Goal: Information Seeking & Learning: Learn about a topic

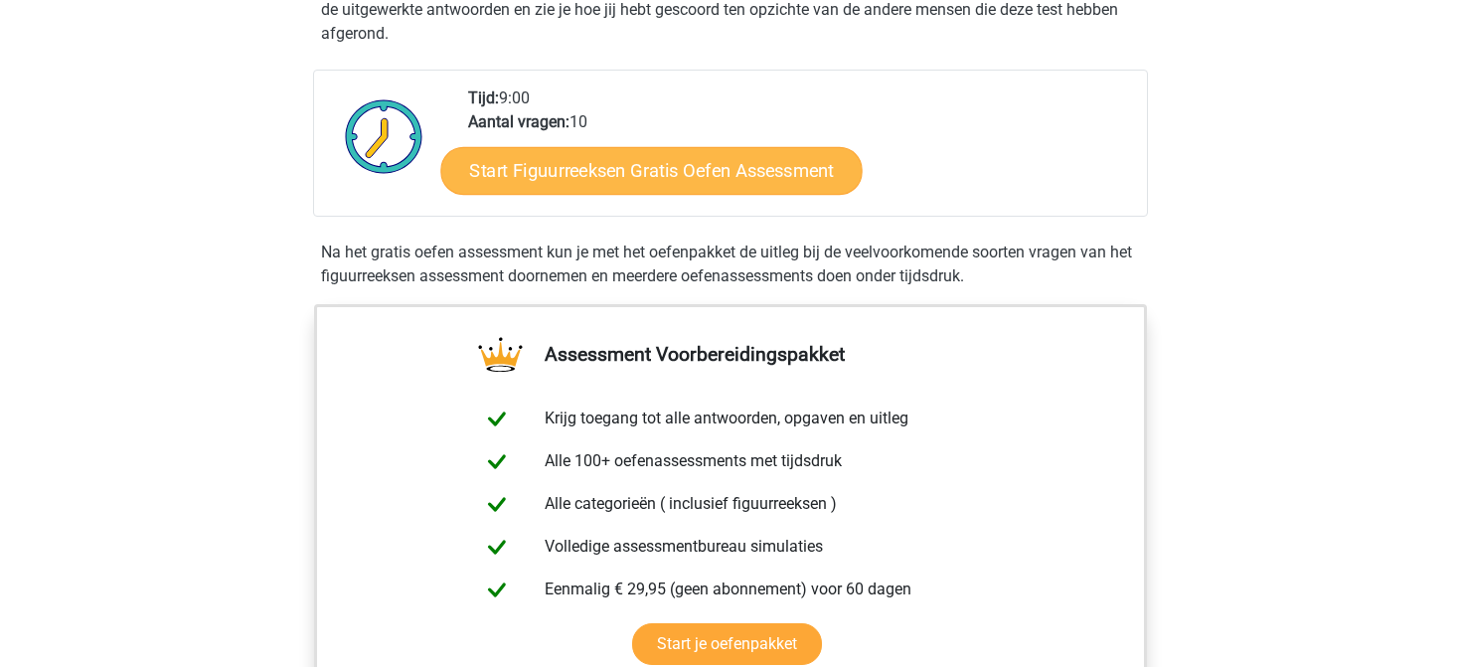
scroll to position [453, 0]
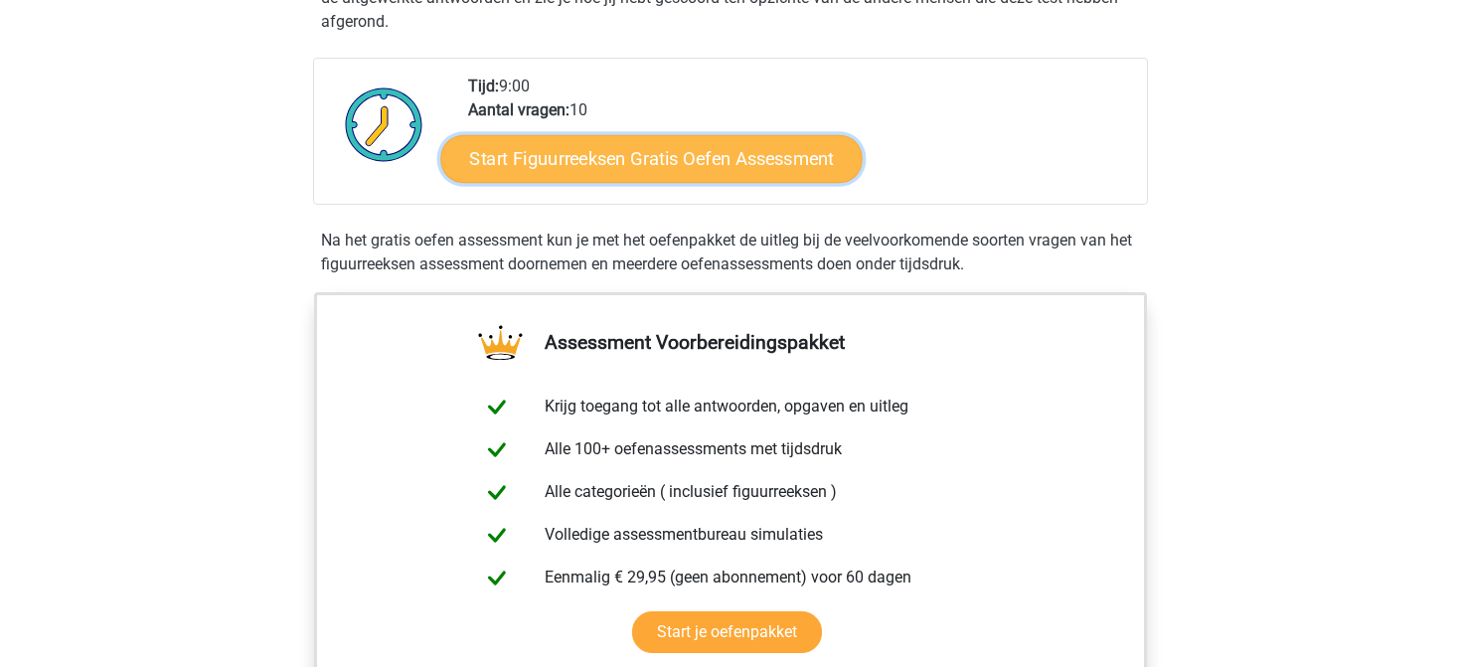
click at [626, 158] on link "Start Figuurreeksen Gratis Oefen Assessment" at bounding box center [651, 158] width 421 height 48
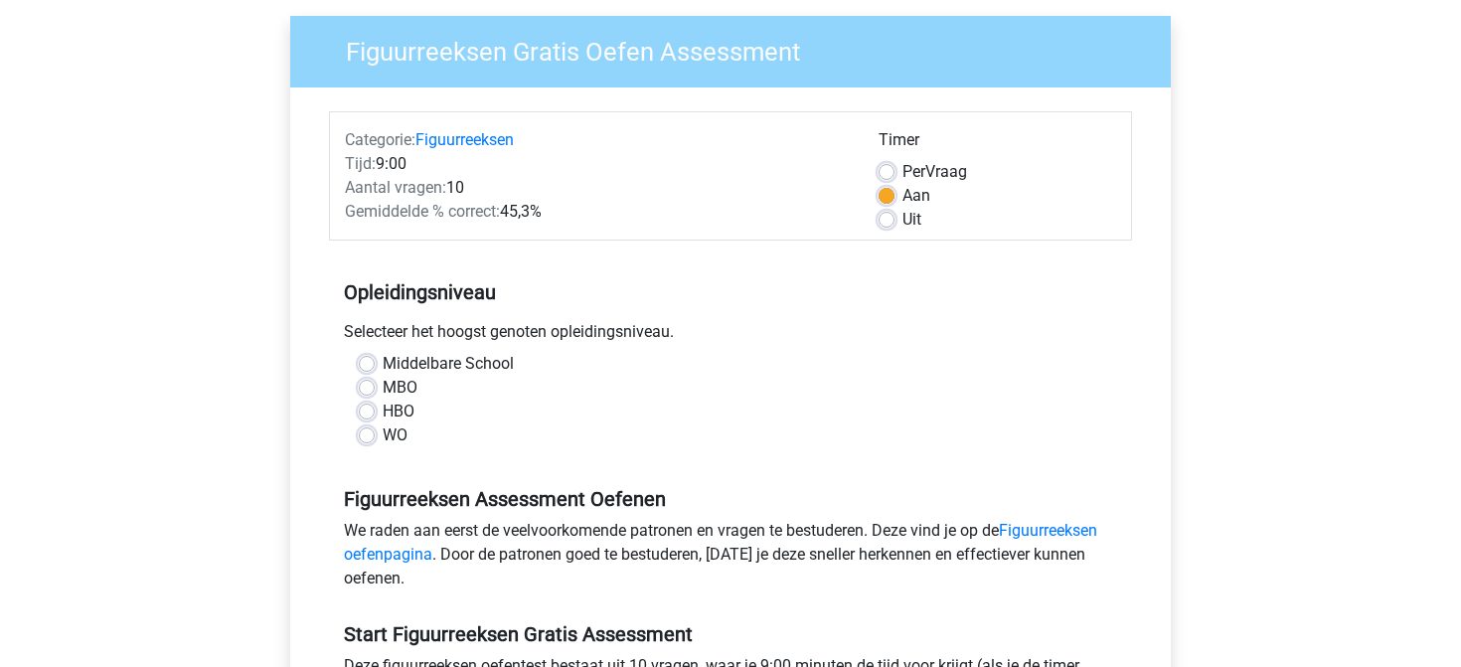
scroll to position [165, 0]
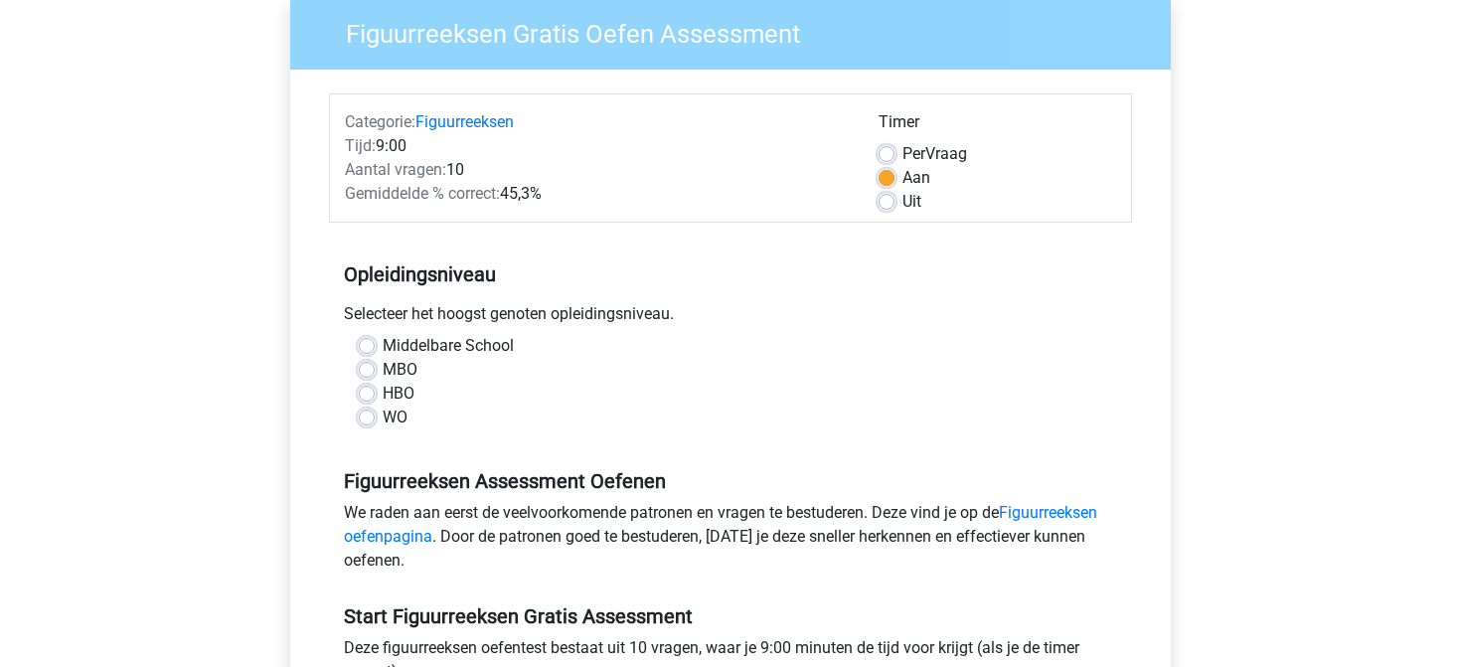
click at [383, 421] on label "WO" at bounding box center [395, 417] width 25 height 24
click at [368, 421] on input "WO" at bounding box center [367, 415] width 16 height 20
radio input "true"
click at [902, 150] on label "Per Vraag" at bounding box center [934, 154] width 65 height 24
click at [892, 150] on input "Per Vraag" at bounding box center [886, 152] width 16 height 20
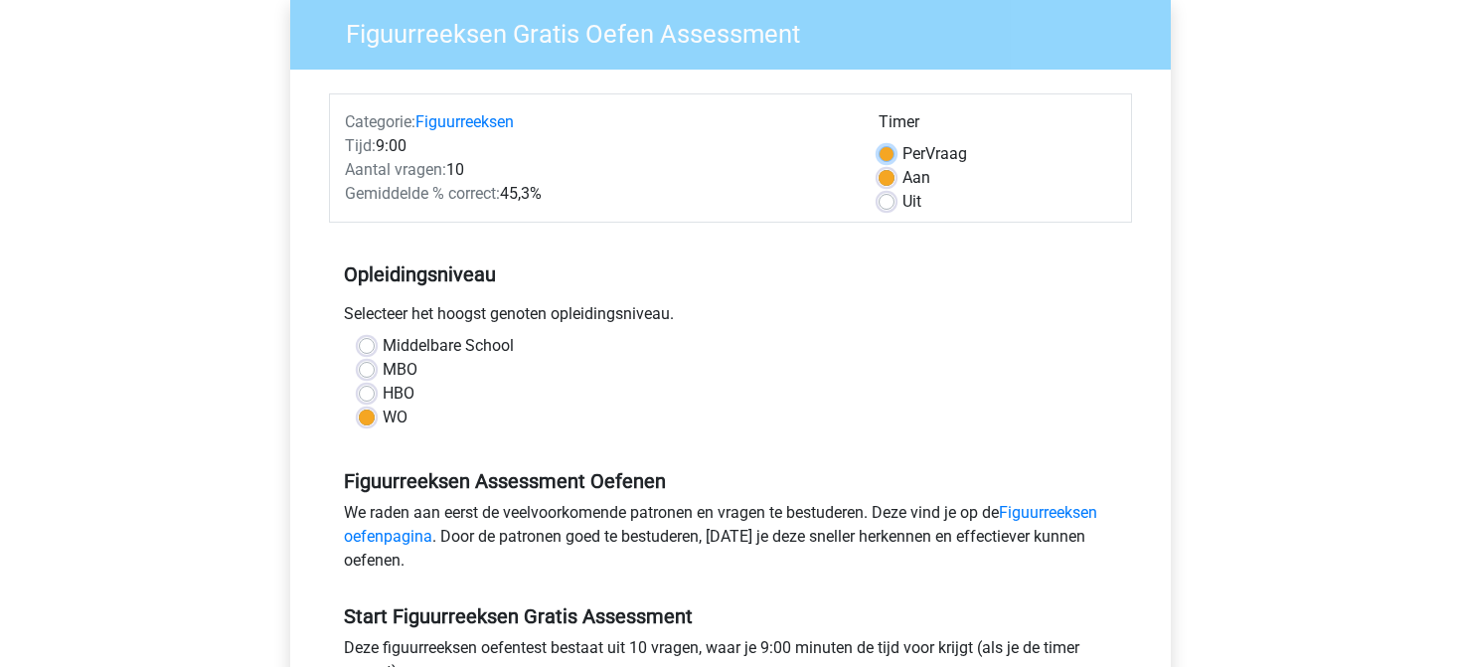
radio input "true"
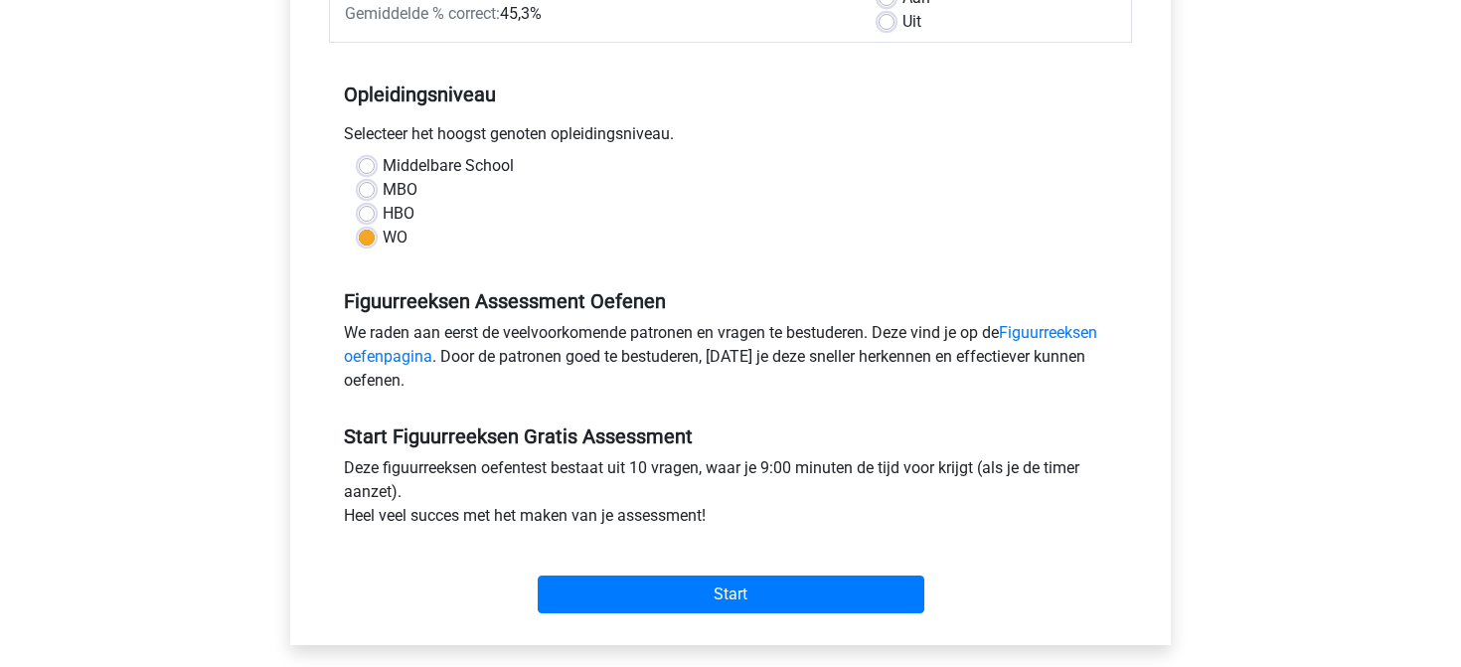
scroll to position [497, 0]
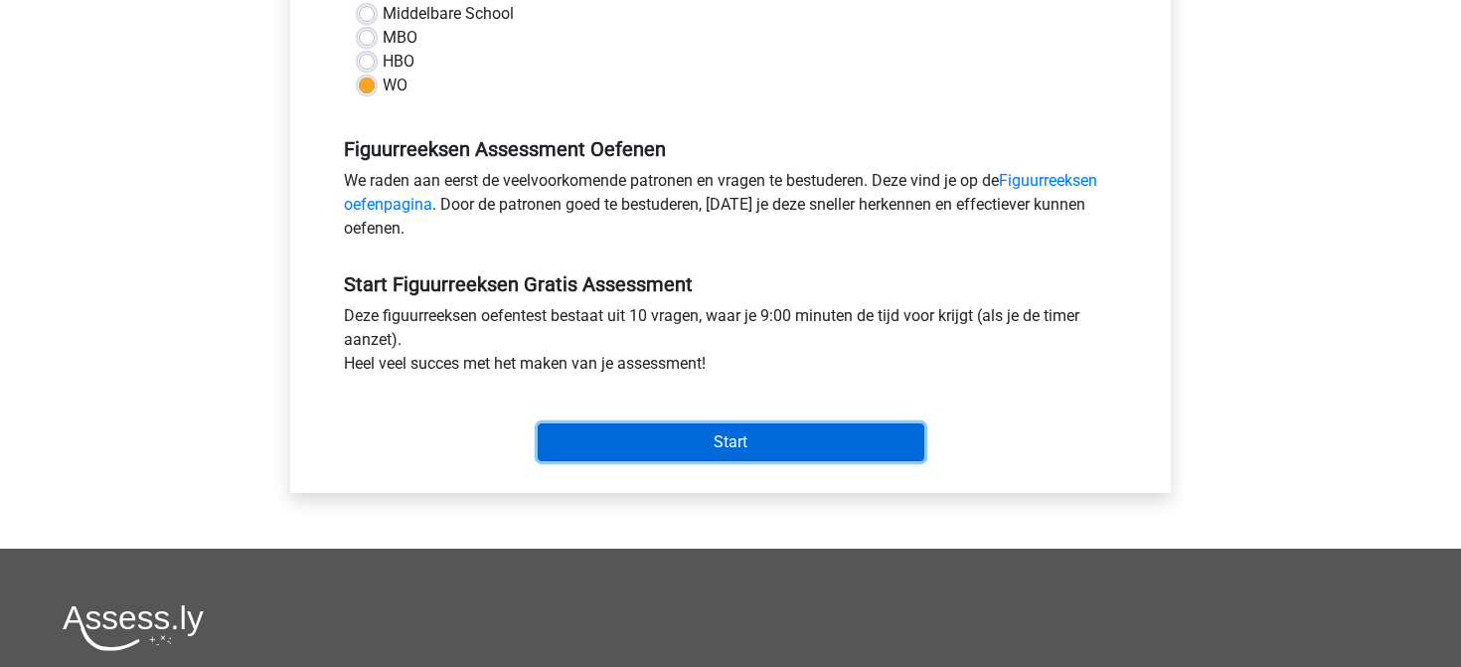
click at [784, 440] on input "Start" at bounding box center [731, 442] width 387 height 38
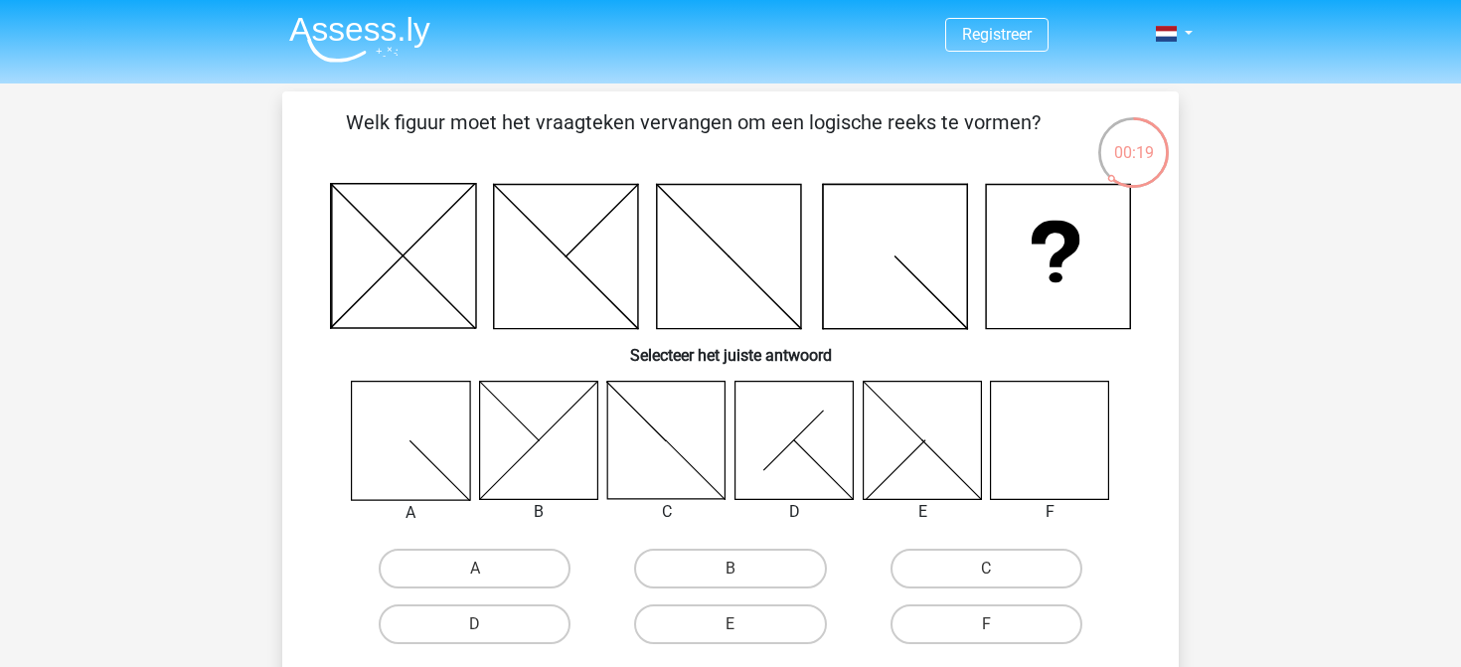
click at [1033, 412] on icon at bounding box center [1050, 440] width 118 height 118
click at [992, 612] on label "F" at bounding box center [986, 624] width 192 height 40
click at [992, 624] on input "F" at bounding box center [992, 630] width 13 height 13
radio input "true"
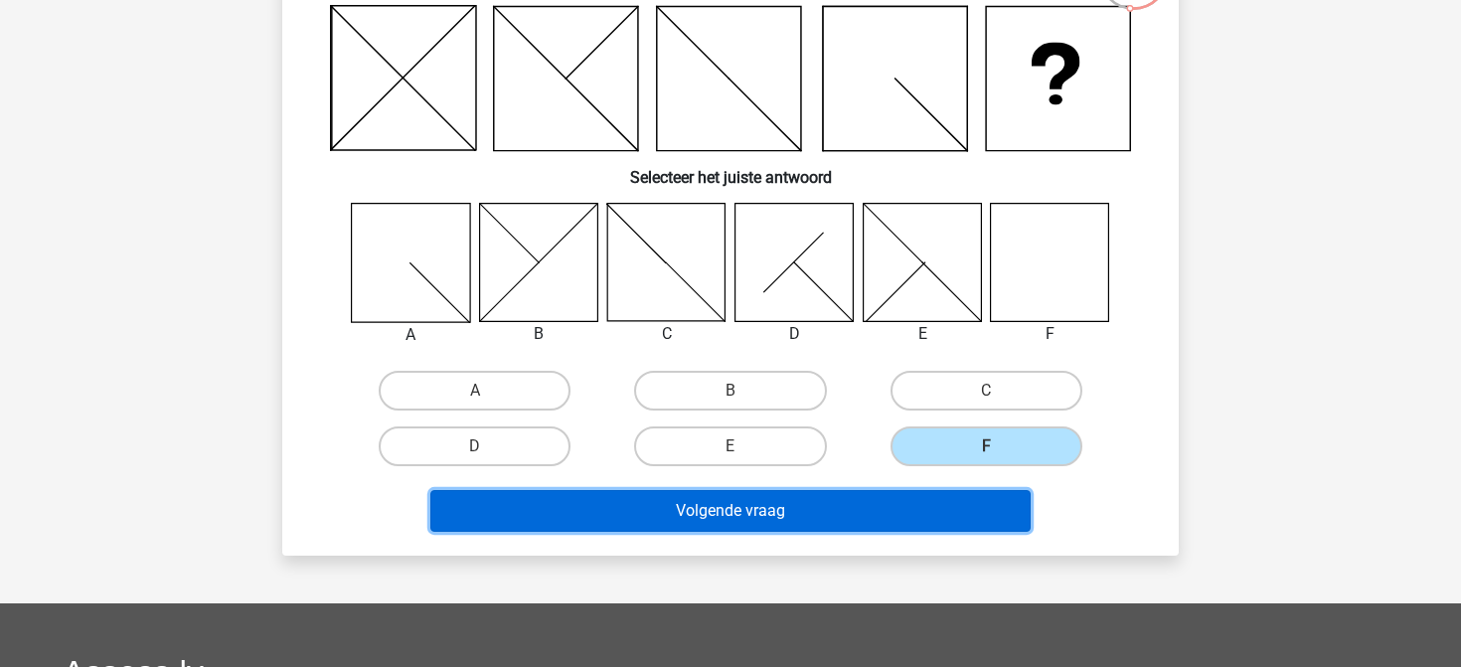
click at [835, 503] on button "Volgende vraag" at bounding box center [730, 511] width 601 height 42
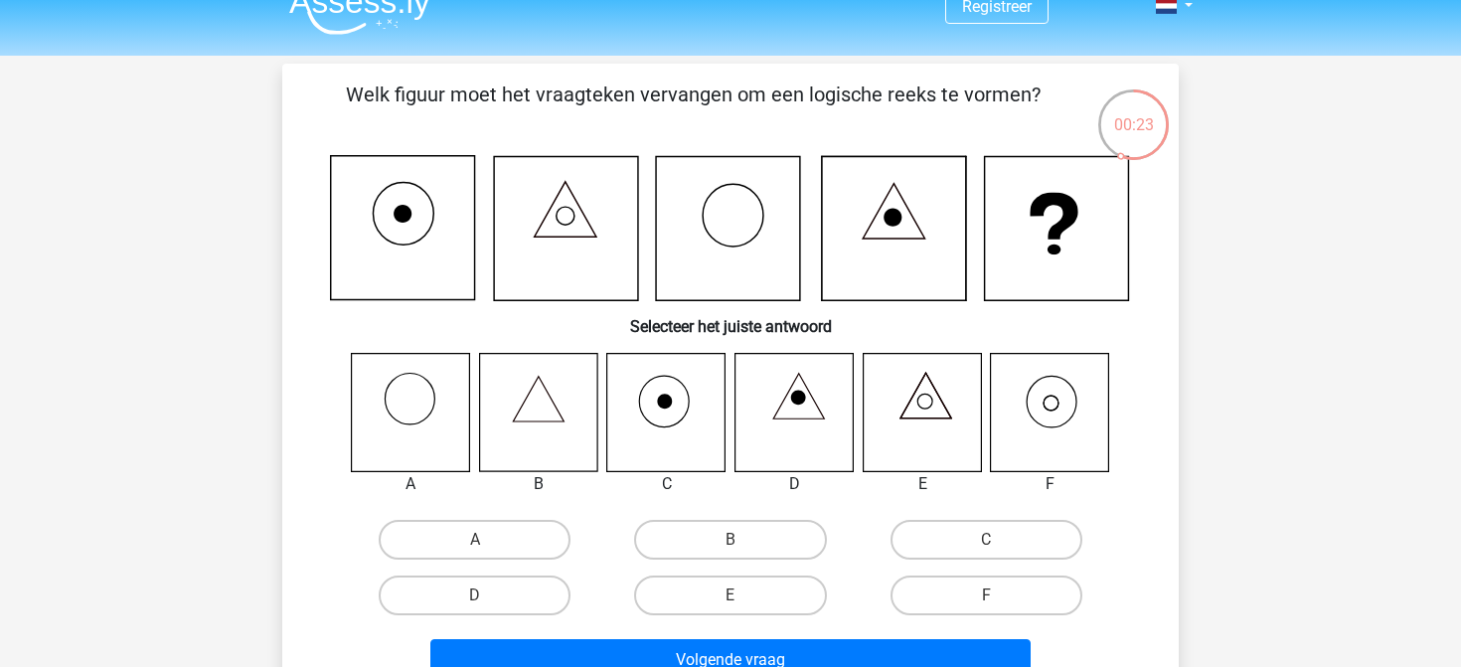
scroll to position [76, 0]
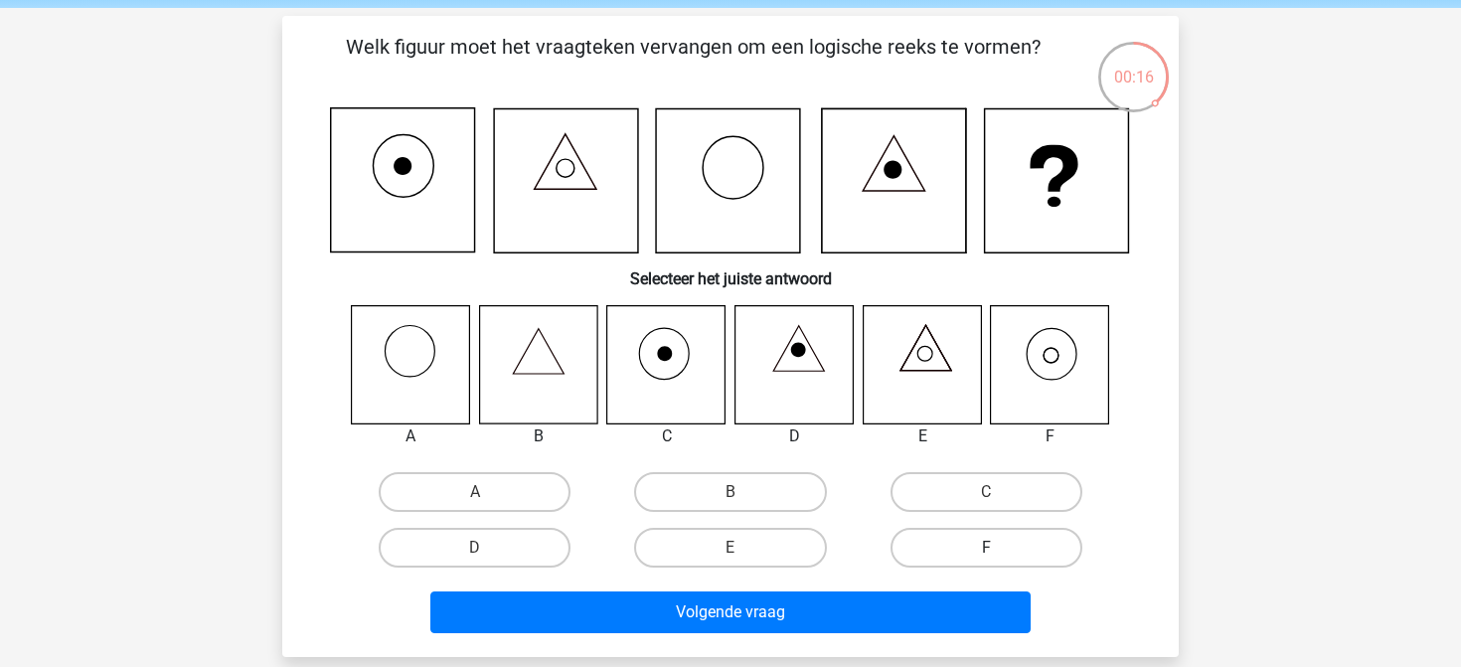
click at [970, 554] on label "F" at bounding box center [986, 548] width 192 height 40
click at [986, 554] on input "F" at bounding box center [992, 554] width 13 height 13
radio input "true"
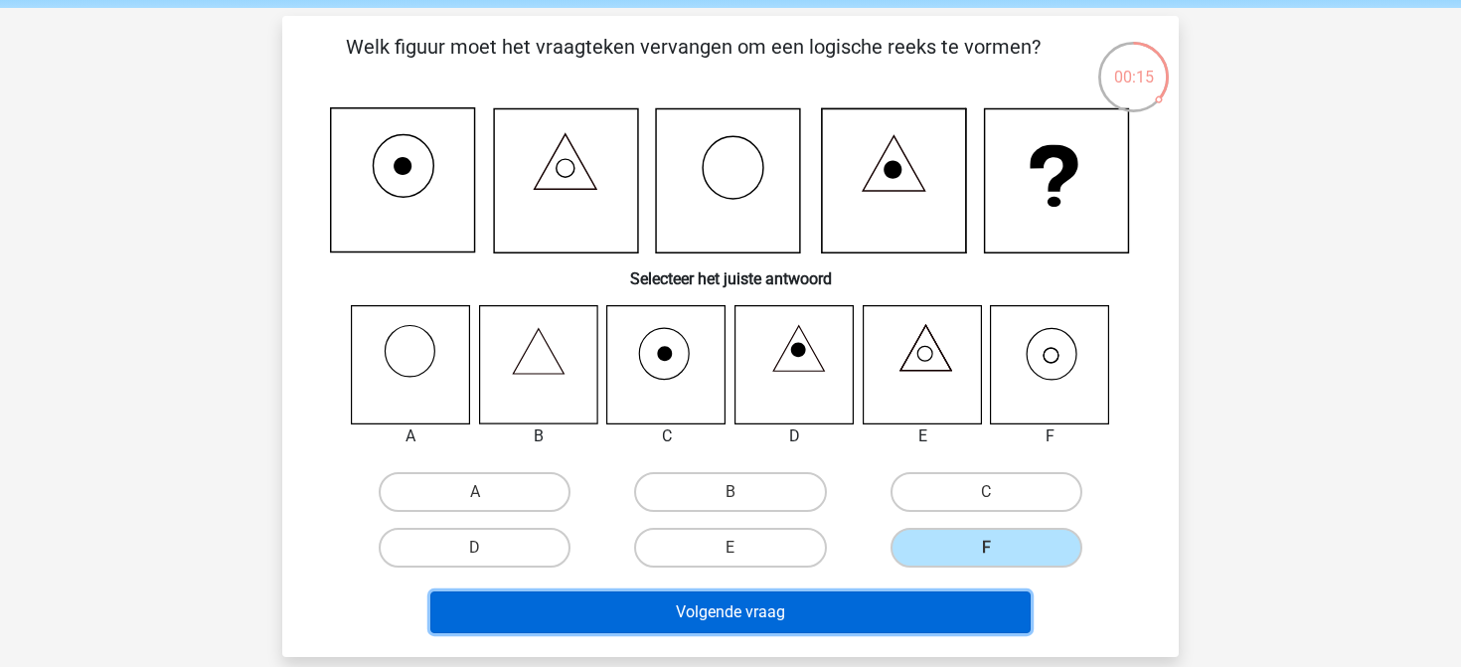
click at [837, 606] on button "Volgende vraag" at bounding box center [730, 612] width 601 height 42
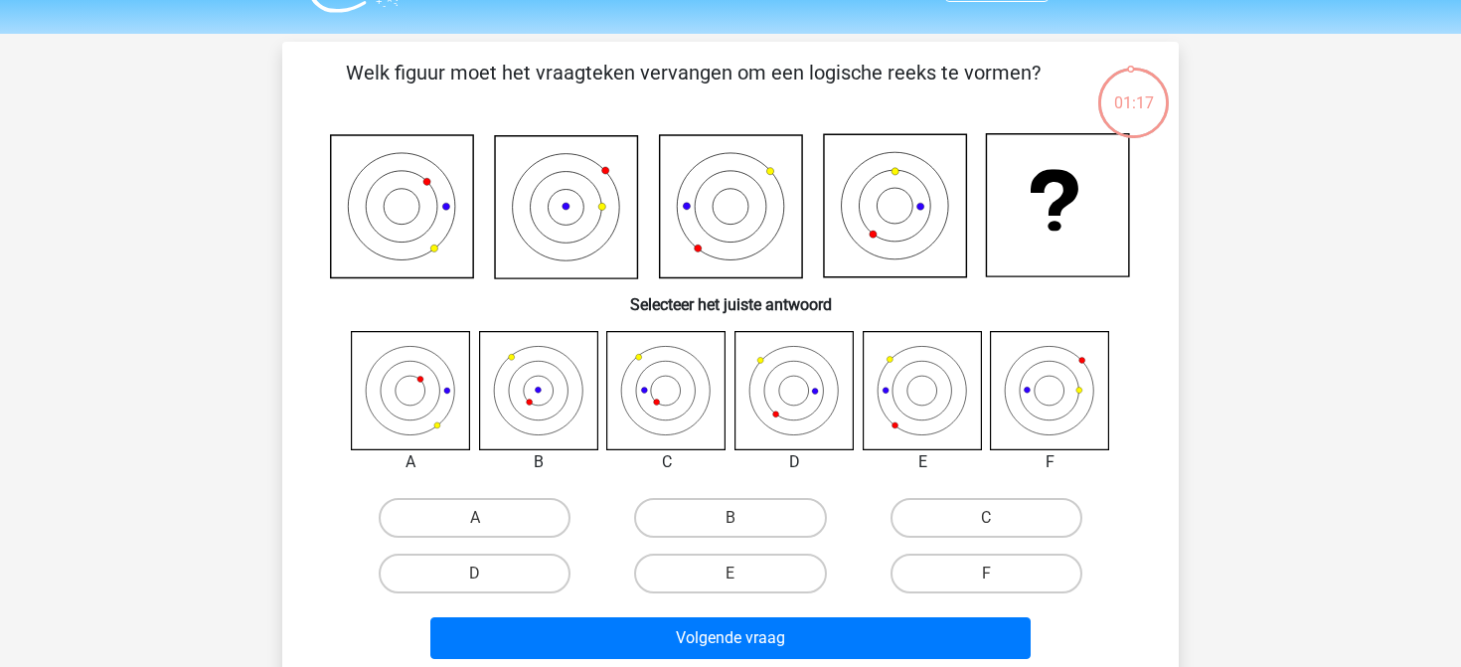
scroll to position [35, 0]
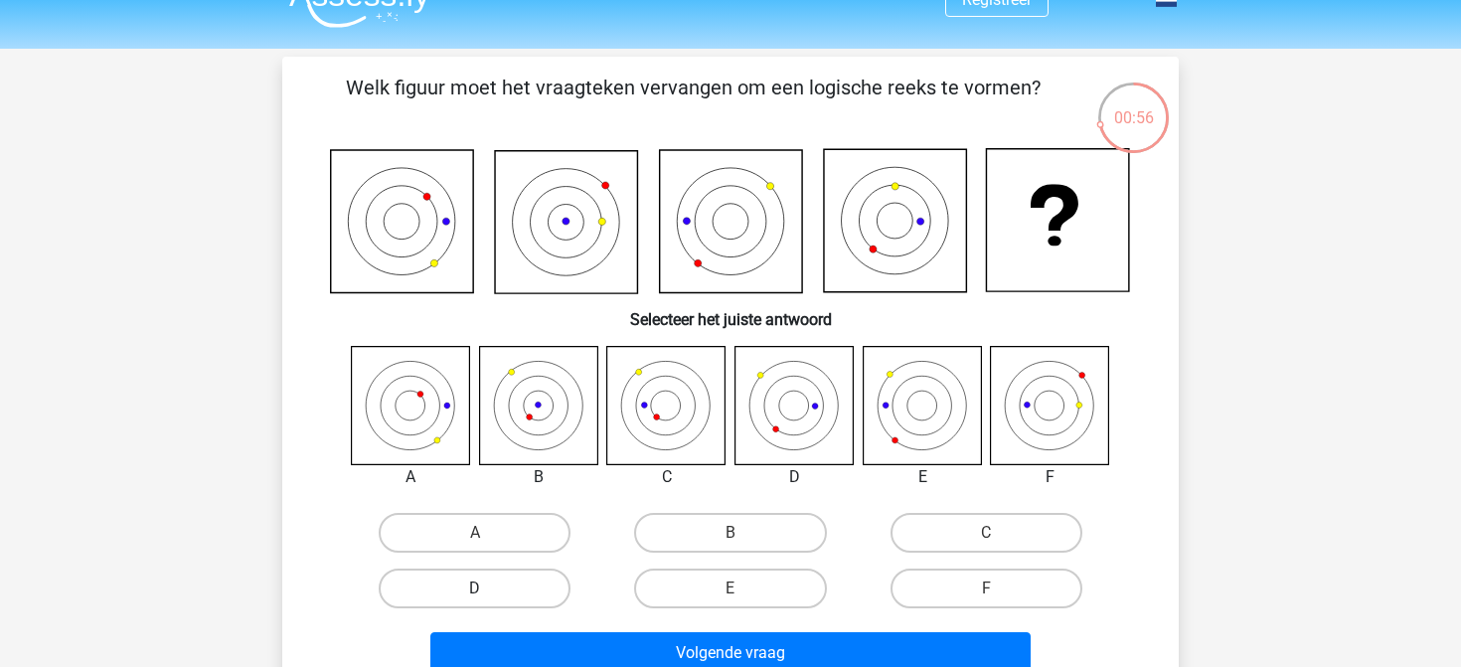
click at [505, 591] on label "D" at bounding box center [475, 588] width 192 height 40
click at [488, 591] on input "D" at bounding box center [481, 594] width 13 height 13
radio input "true"
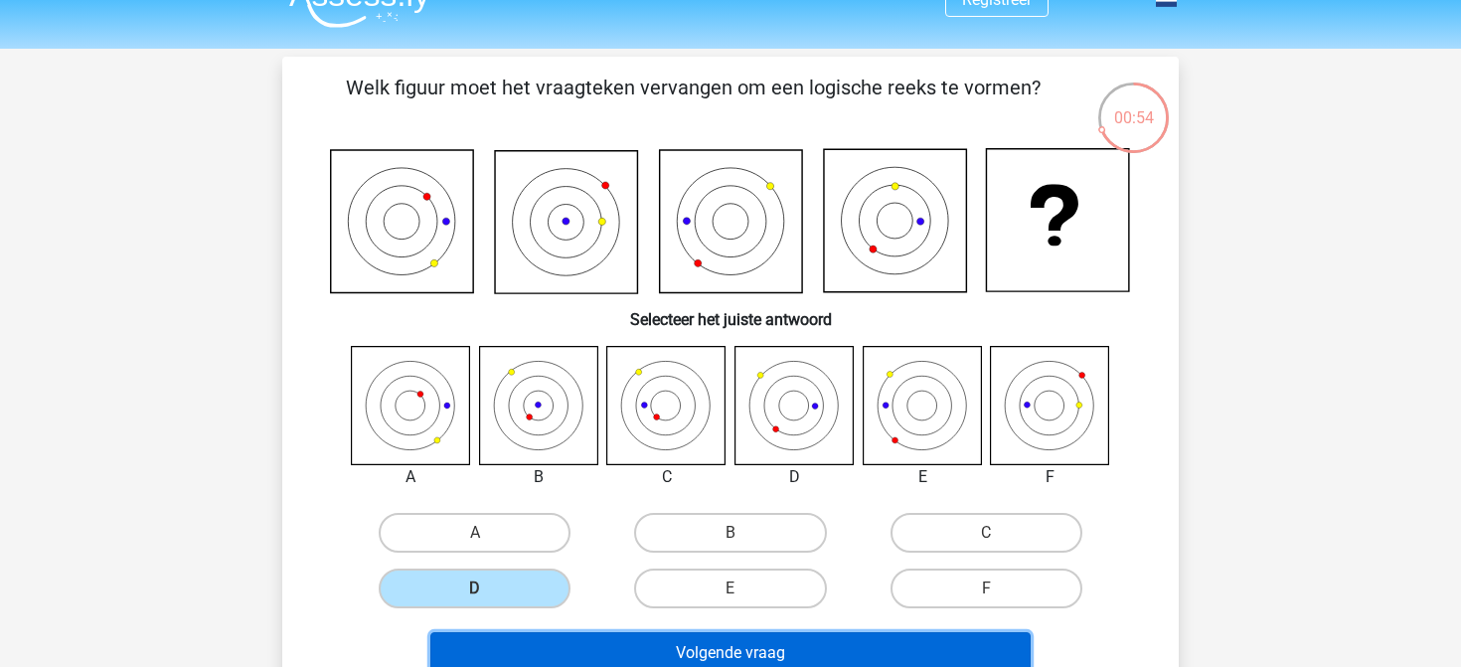
click at [739, 651] on button "Volgende vraag" at bounding box center [730, 653] width 601 height 42
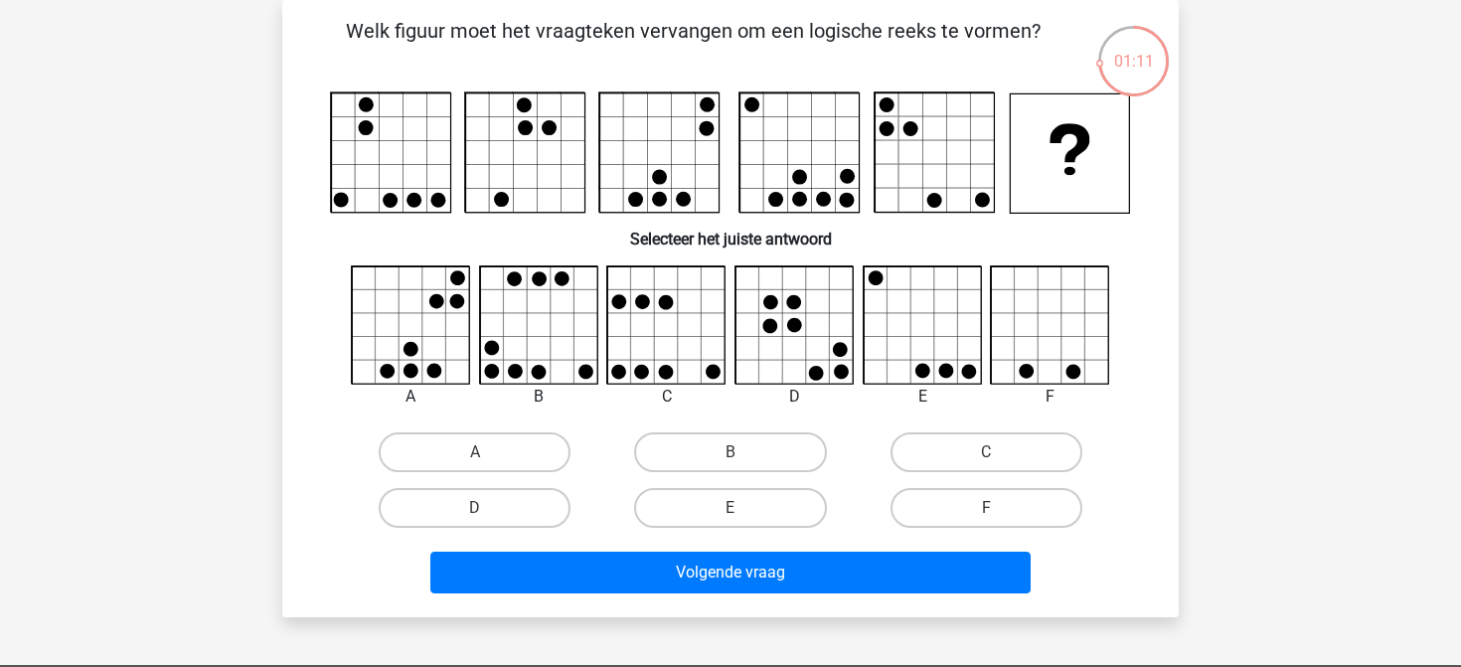
scroll to position [90, 0]
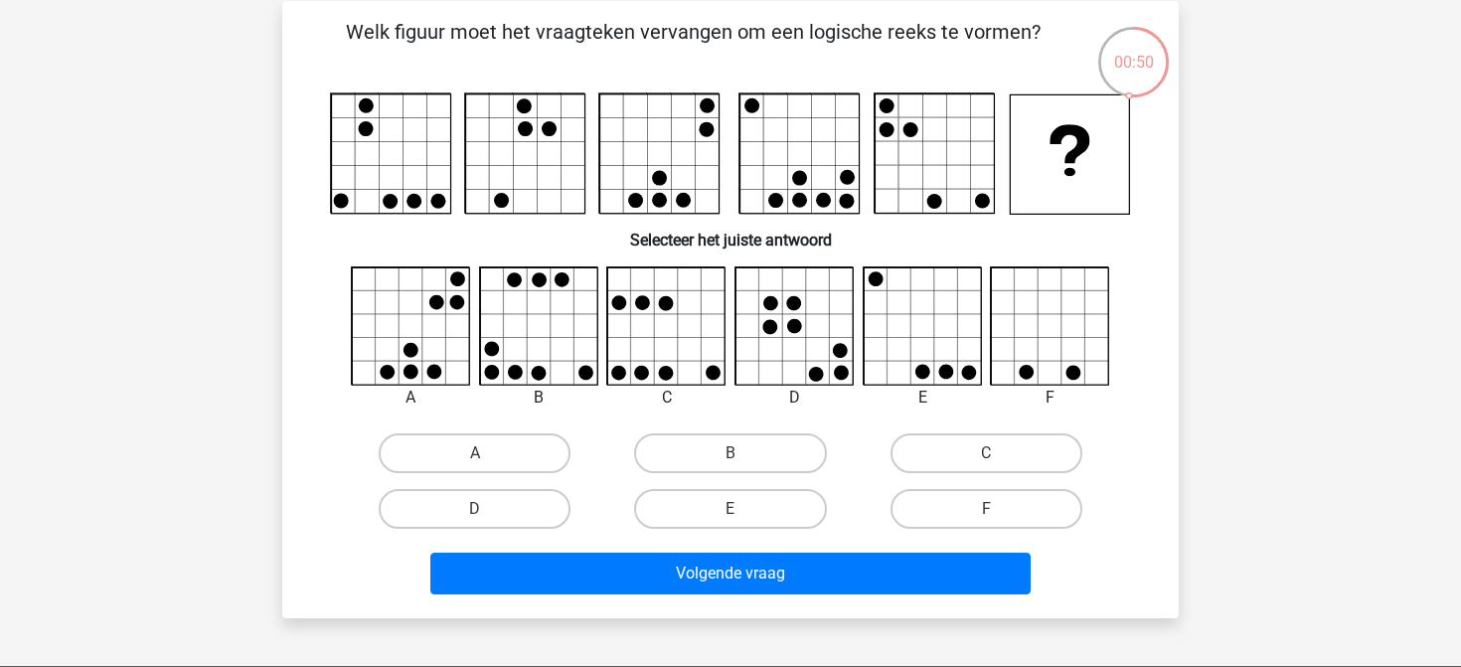
click at [776, 487] on div "E" at bounding box center [729, 509] width 255 height 56
click at [741, 505] on label "E" at bounding box center [730, 509] width 192 height 40
click at [741, 509] on input "E" at bounding box center [736, 515] width 13 height 13
radio input "true"
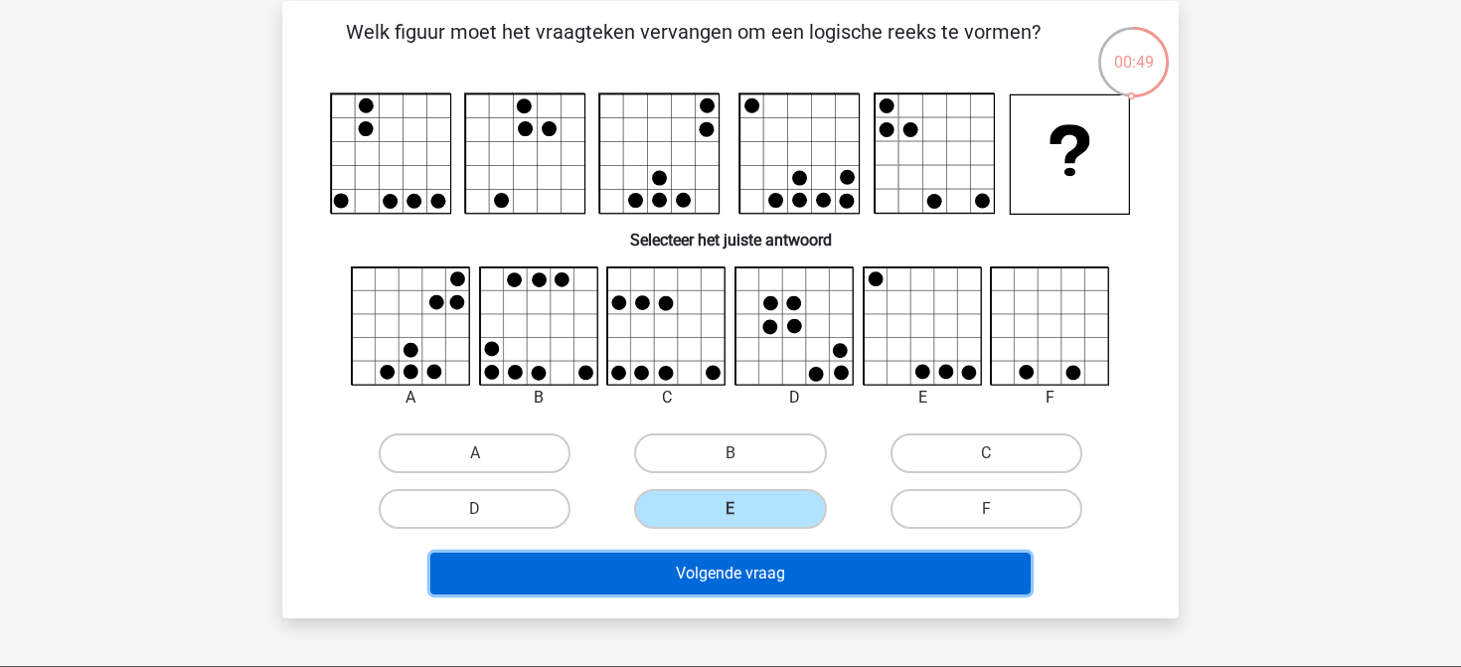
click at [734, 575] on button "Volgende vraag" at bounding box center [730, 574] width 601 height 42
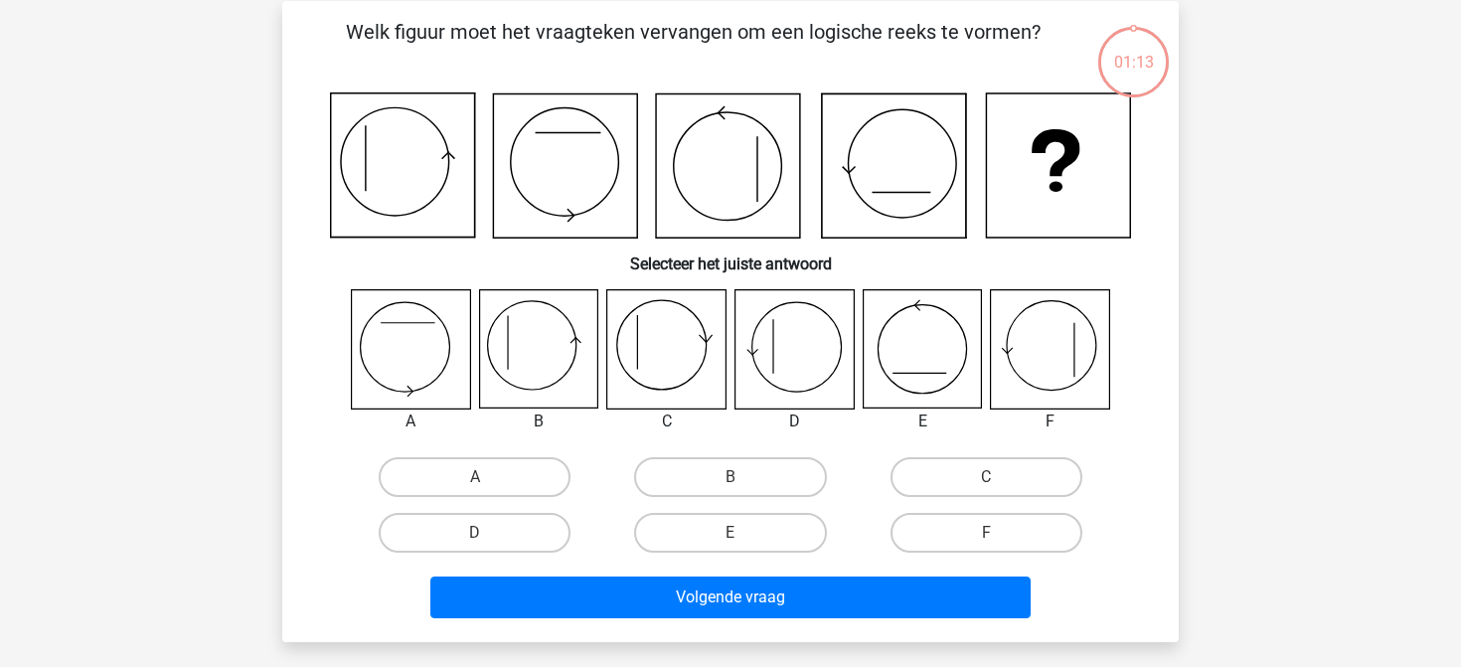
scroll to position [91, 0]
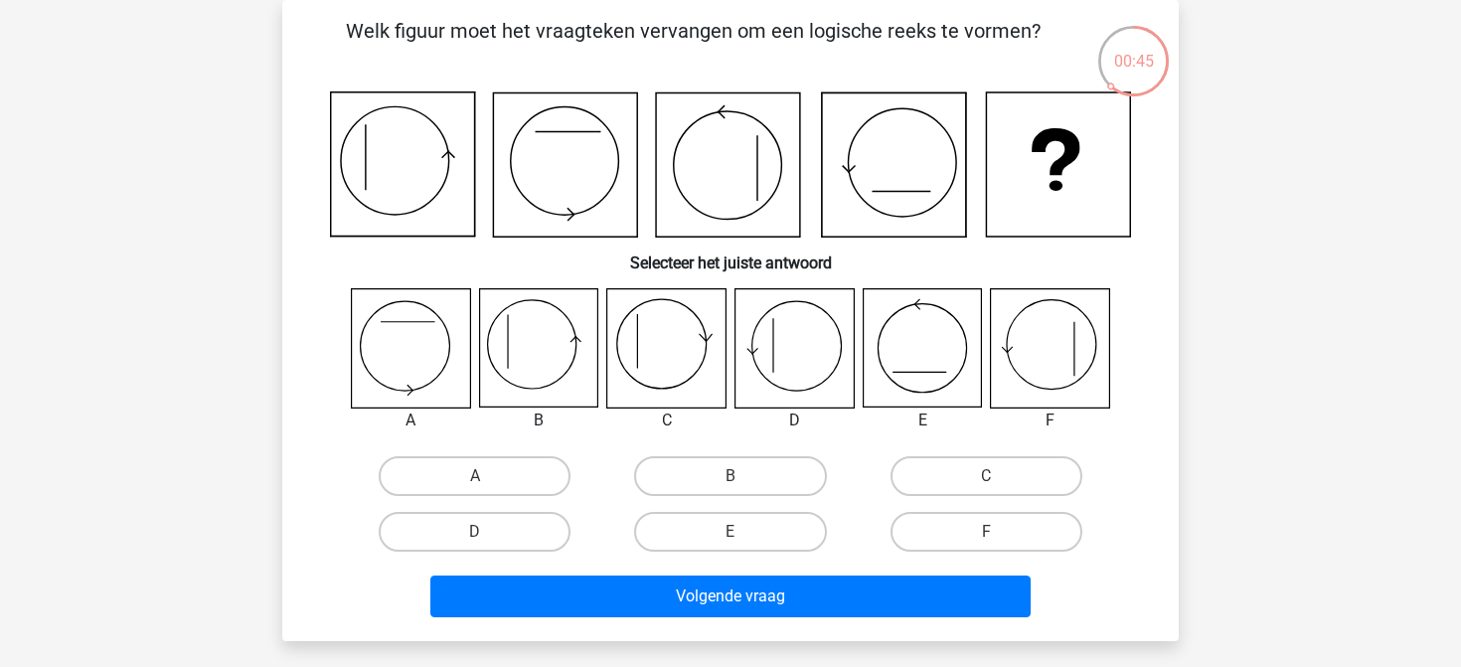
click at [783, 361] on icon at bounding box center [794, 348] width 118 height 118
click at [514, 535] on label "D" at bounding box center [475, 532] width 192 height 40
click at [488, 535] on input "D" at bounding box center [481, 538] width 13 height 13
radio input "true"
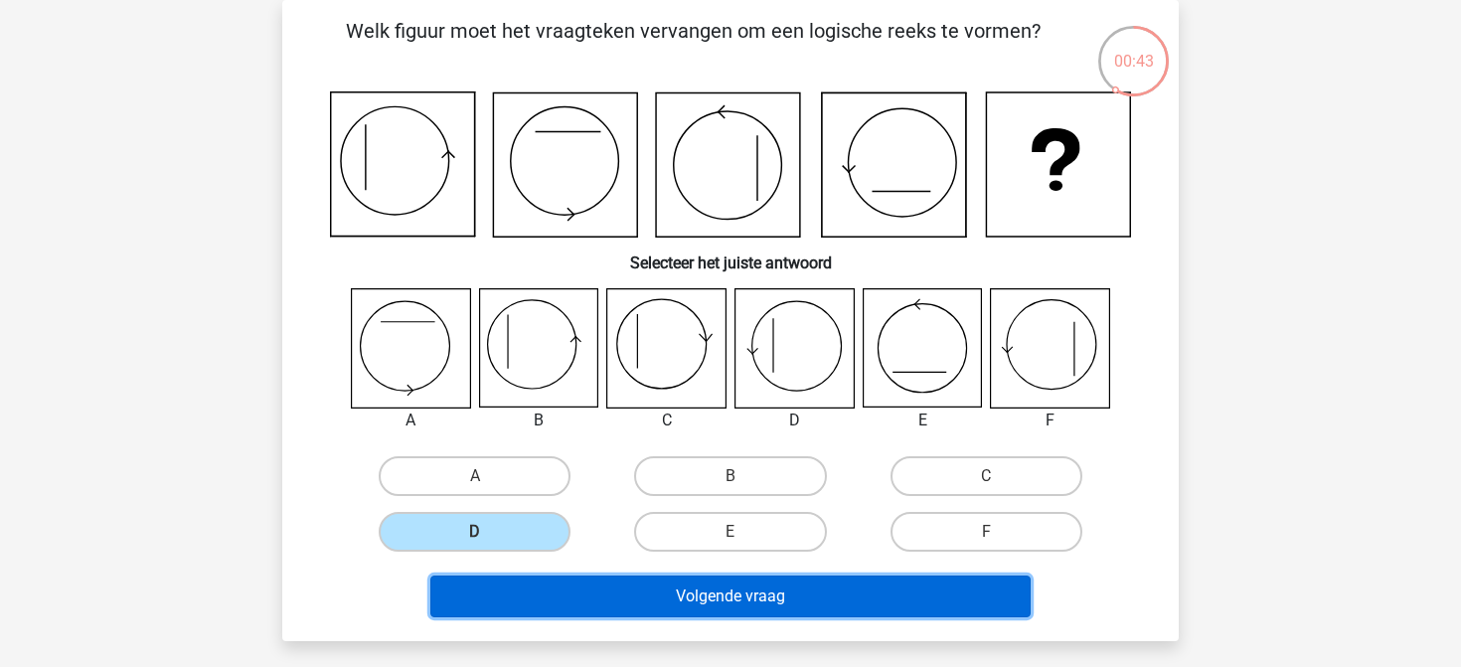
click at [685, 593] on button "Volgende vraag" at bounding box center [730, 596] width 601 height 42
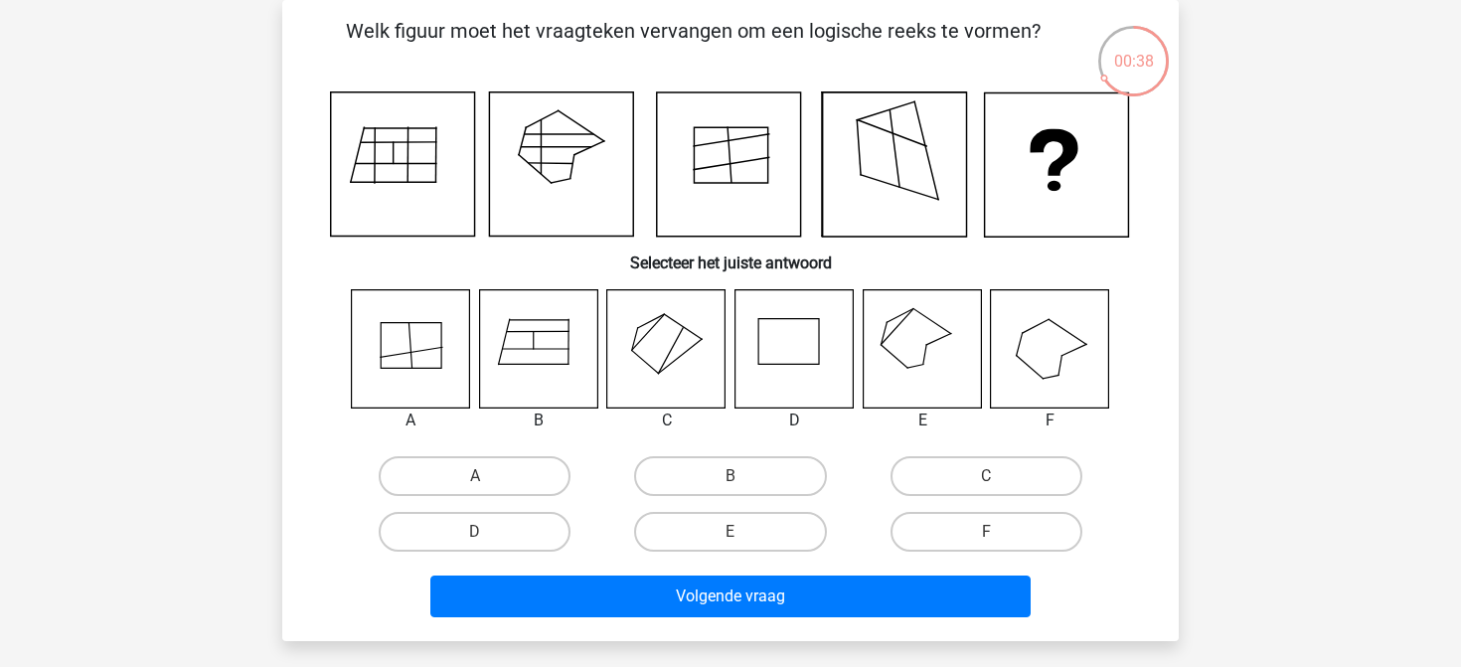
click at [922, 336] on icon at bounding box center [922, 348] width 118 height 118
click at [678, 531] on label "E" at bounding box center [730, 532] width 192 height 40
click at [730, 532] on input "E" at bounding box center [736, 538] width 13 height 13
radio input "true"
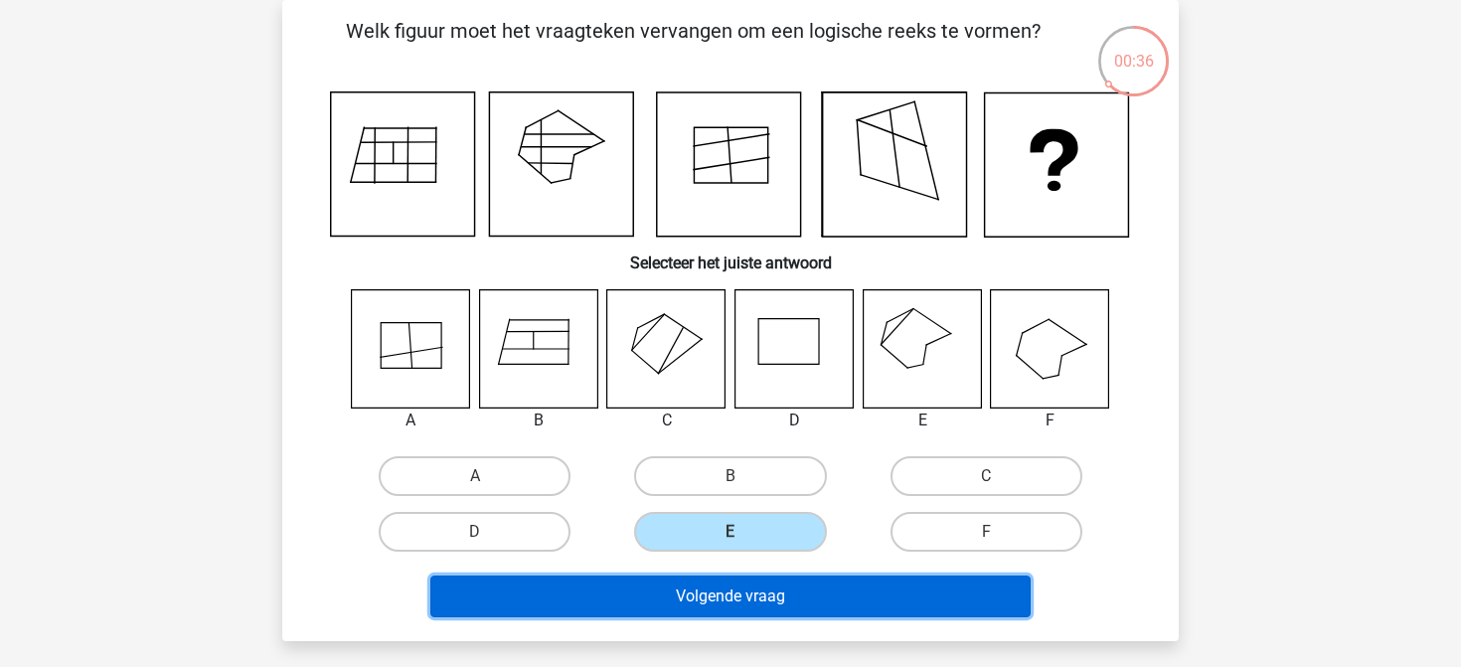
click at [700, 604] on button "Volgende vraag" at bounding box center [730, 596] width 601 height 42
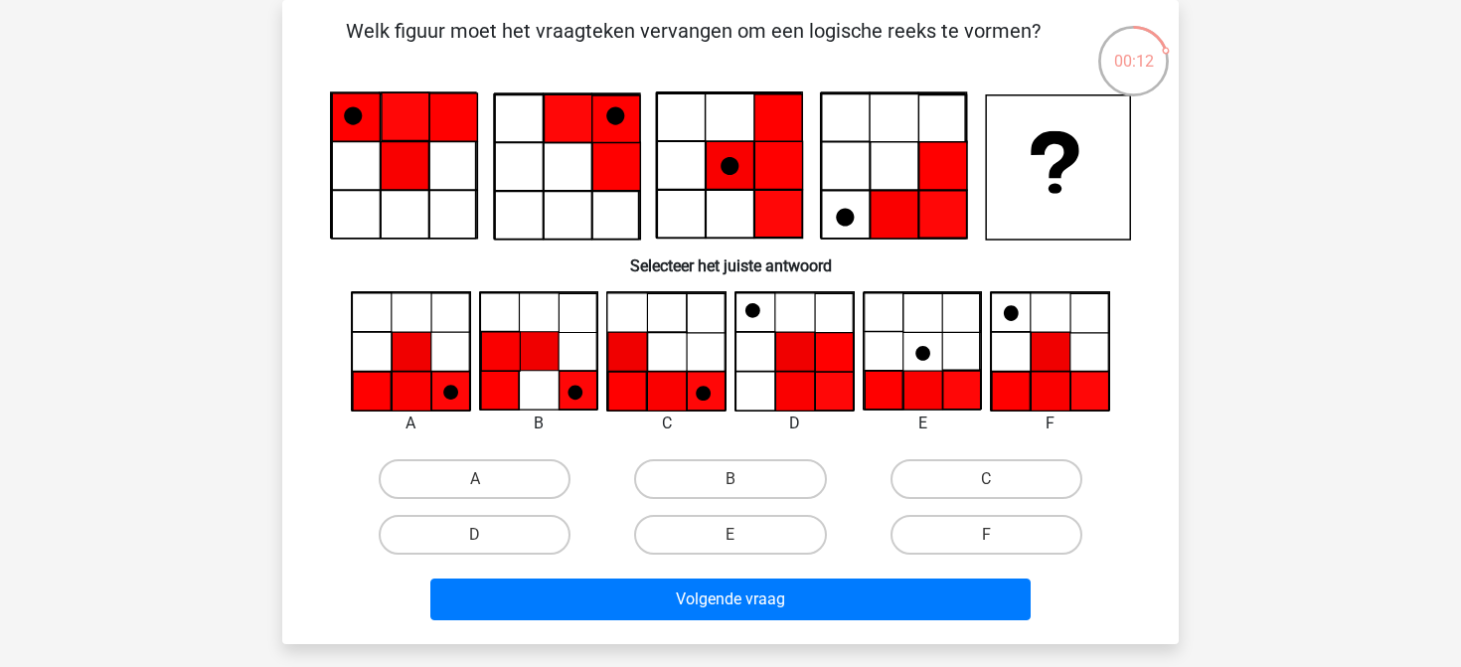
click at [1054, 389] on icon at bounding box center [1051, 391] width 39 height 39
click at [988, 540] on input "F" at bounding box center [992, 541] width 13 height 13
radio input "true"
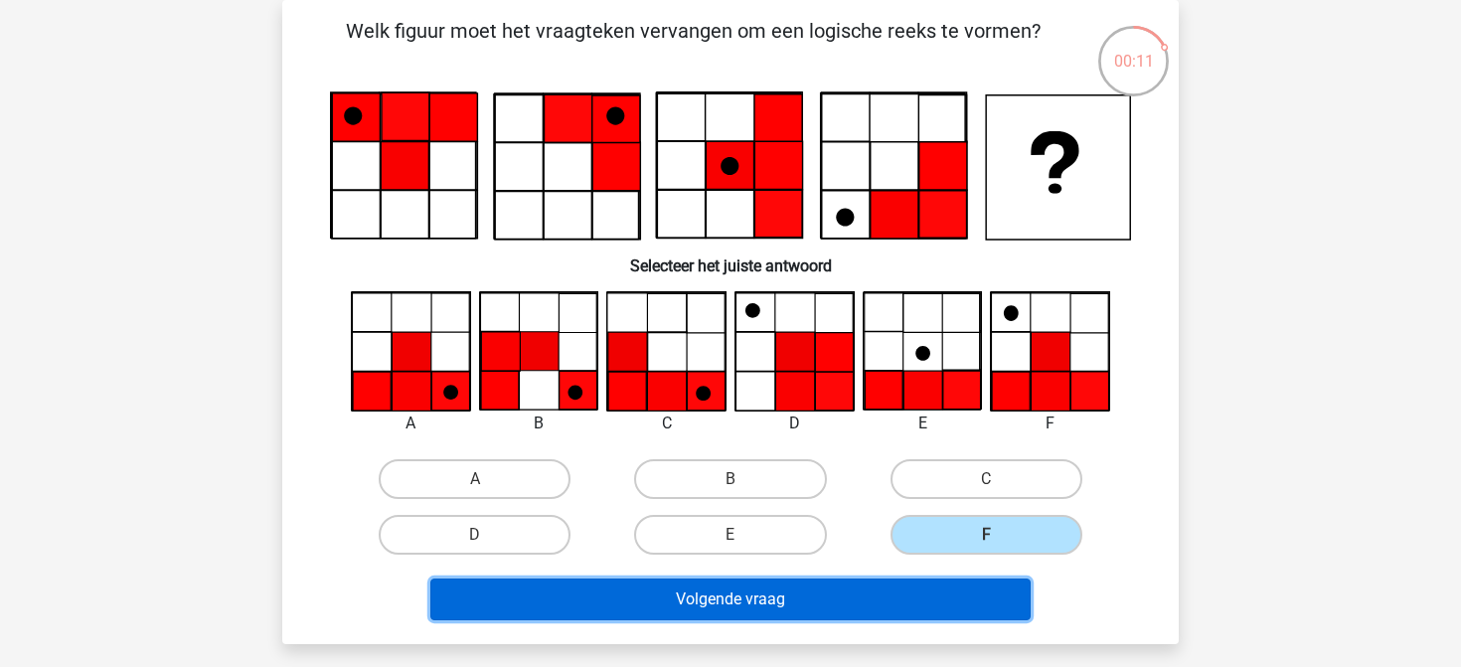
click at [843, 594] on button "Volgende vraag" at bounding box center [730, 599] width 601 height 42
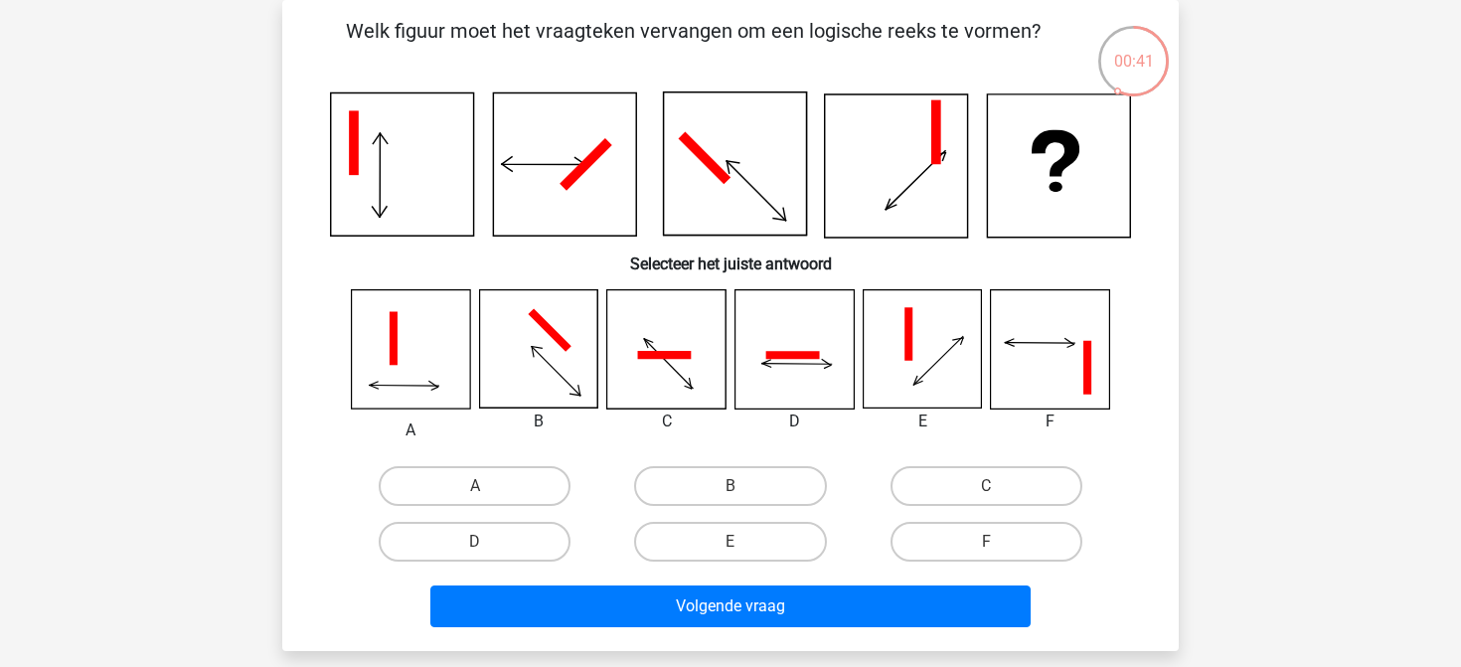
click at [553, 335] on icon at bounding box center [550, 331] width 44 height 44
click at [735, 484] on label "B" at bounding box center [730, 486] width 192 height 40
click at [735, 486] on input "B" at bounding box center [736, 492] width 13 height 13
radio input "true"
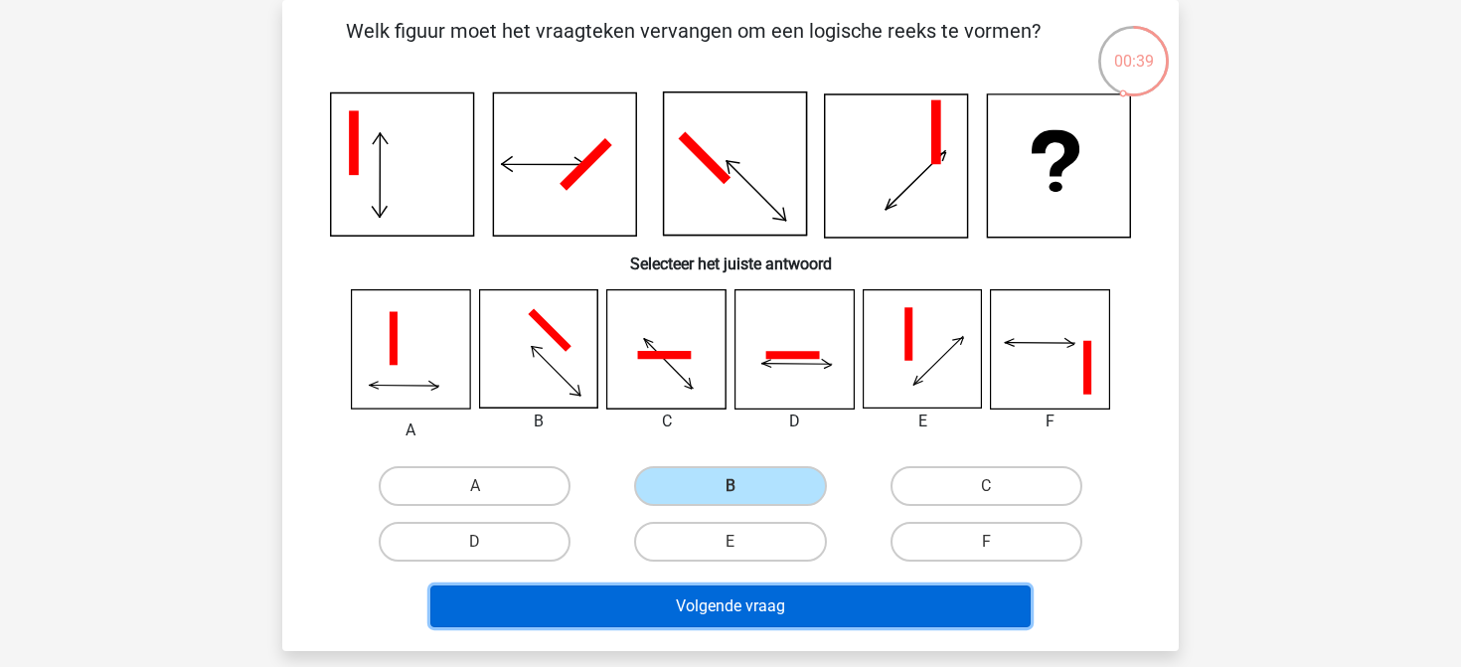
click at [723, 620] on button "Volgende vraag" at bounding box center [730, 606] width 601 height 42
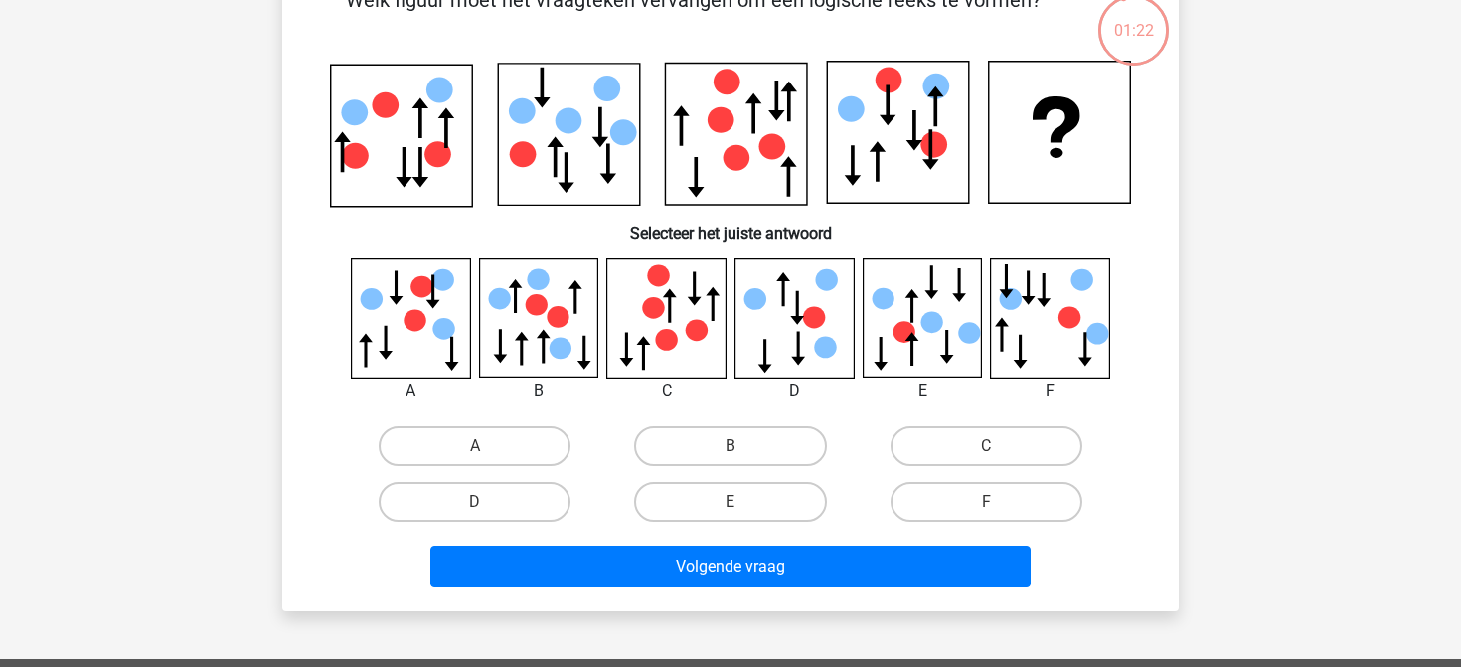
scroll to position [119, 0]
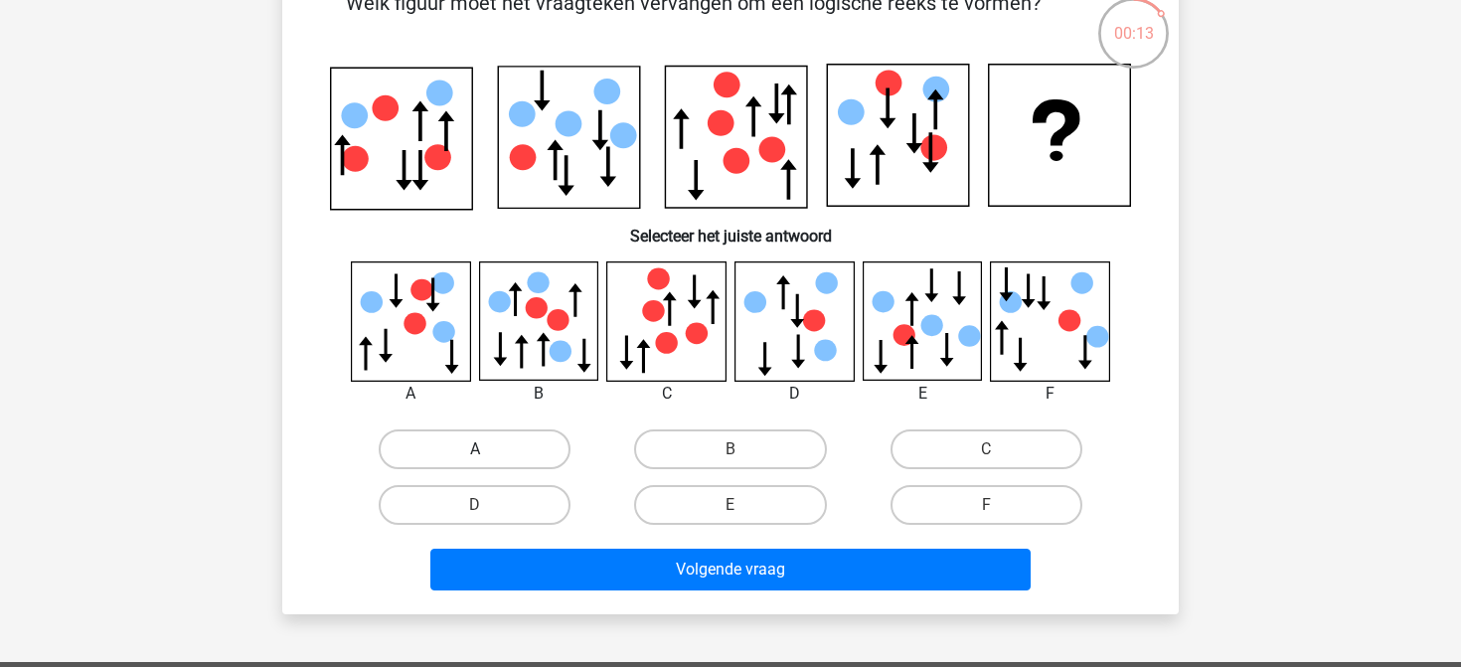
click at [487, 442] on label "A" at bounding box center [475, 449] width 192 height 40
click at [487, 449] on input "A" at bounding box center [481, 455] width 13 height 13
radio input "true"
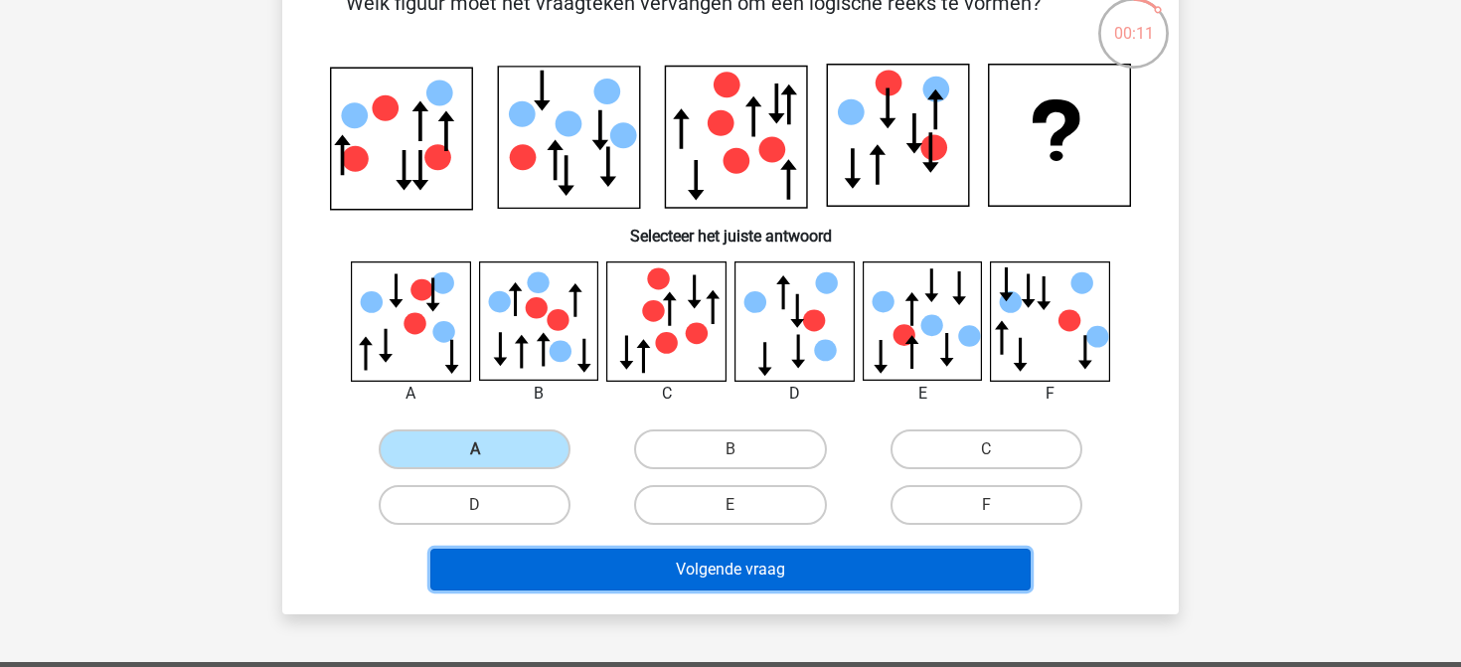
click at [811, 567] on button "Volgende vraag" at bounding box center [730, 570] width 601 height 42
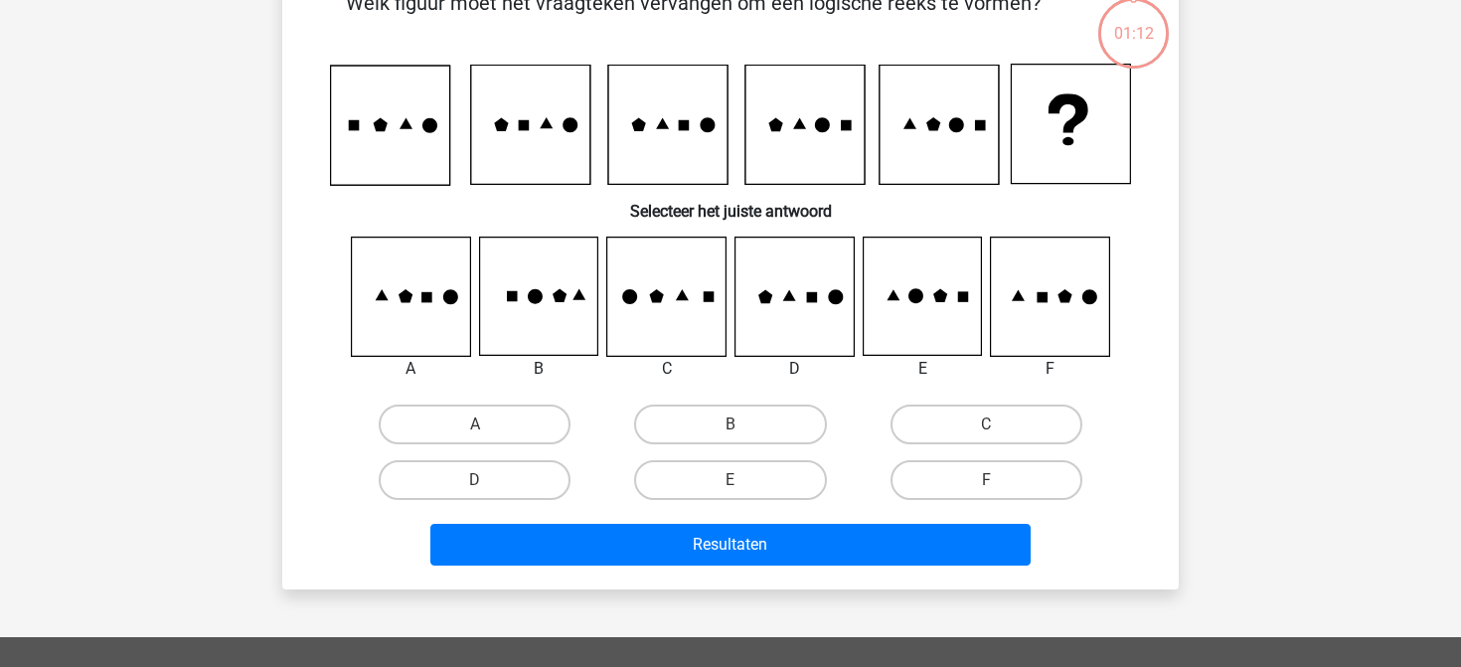
scroll to position [91, 0]
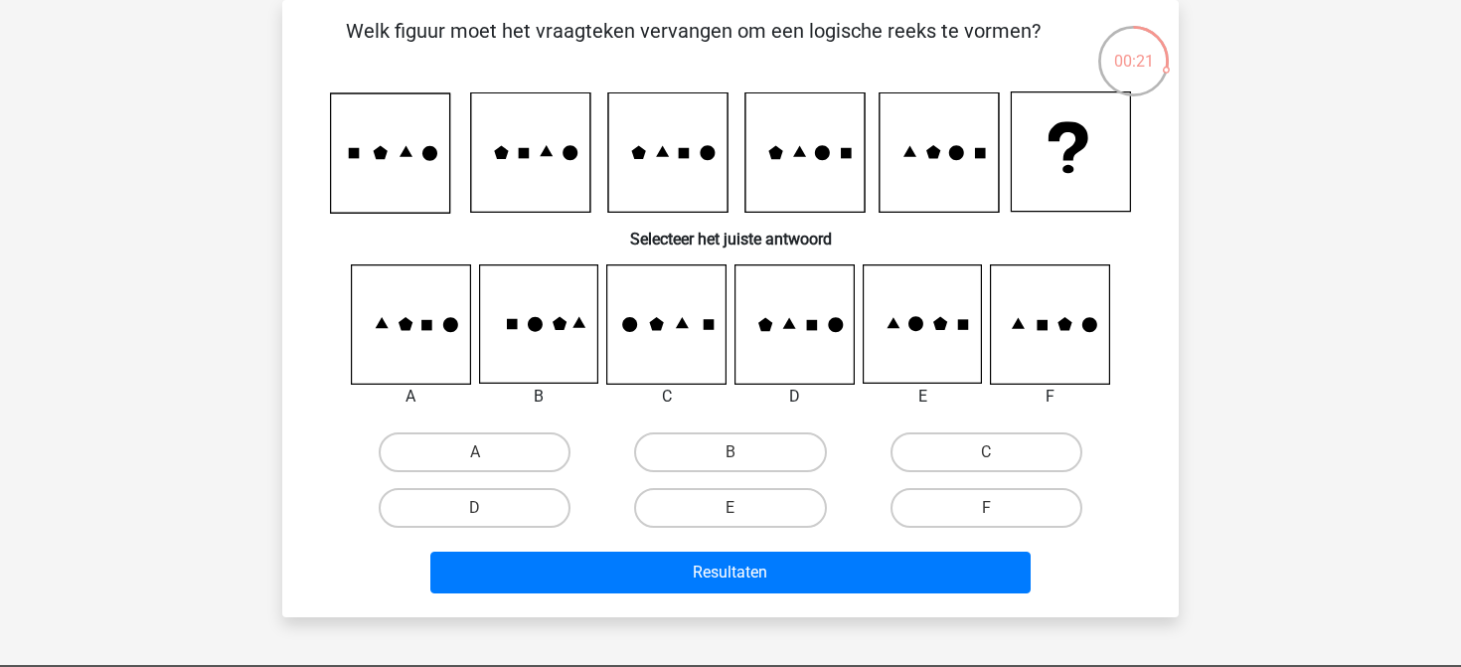
click at [935, 352] on icon at bounding box center [922, 324] width 118 height 118
click at [792, 501] on label "E" at bounding box center [730, 508] width 192 height 40
click at [743, 508] on input "E" at bounding box center [736, 514] width 13 height 13
radio input "true"
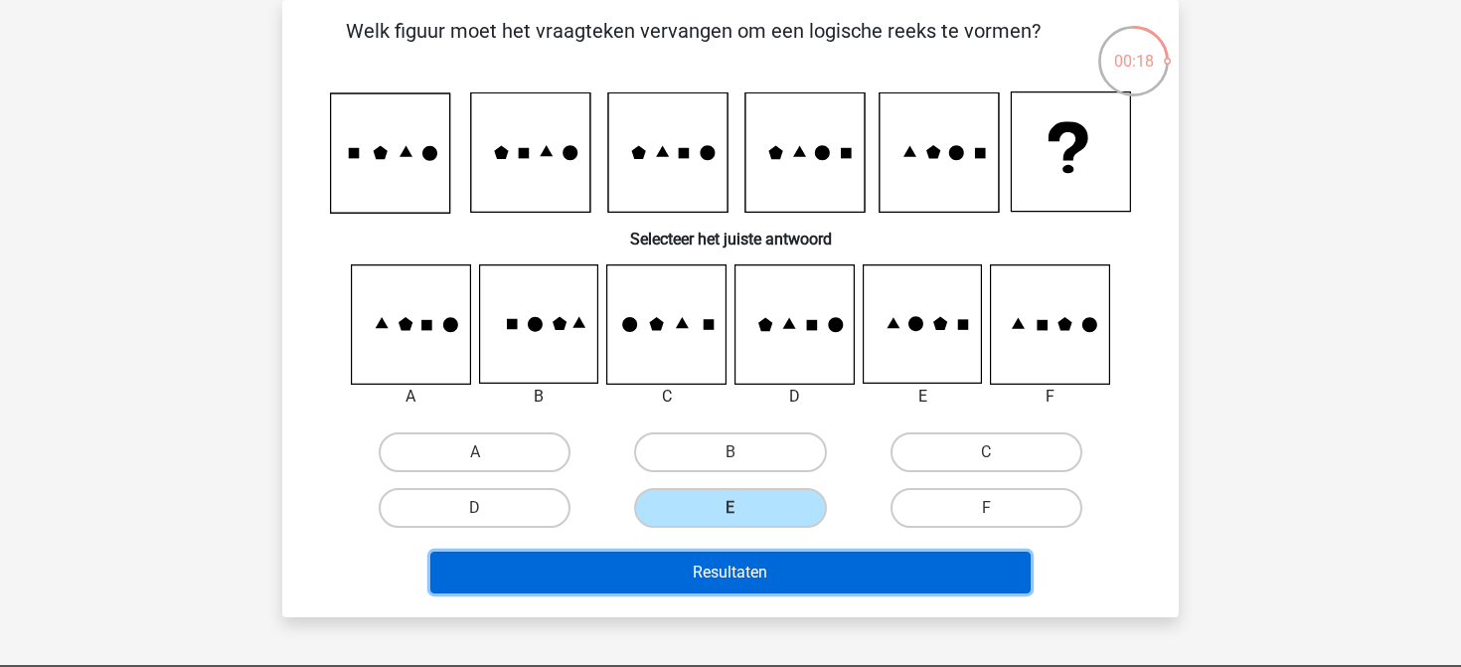
click at [761, 565] on button "Resultaten" at bounding box center [730, 573] width 601 height 42
